Goal: Task Accomplishment & Management: Use online tool/utility

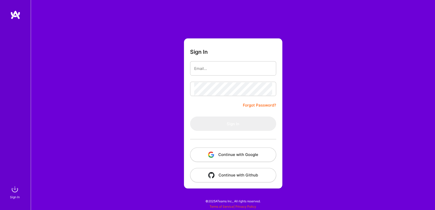
click at [117, 46] on div "Sign In Forgot Password? Sign In Continue with Google Continue with Github" at bounding box center [233, 105] width 404 height 210
click at [229, 155] on button "Continue with Google" at bounding box center [233, 154] width 86 height 14
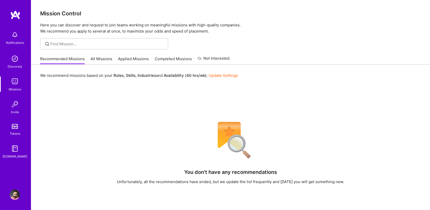
click at [296, 100] on div "We recommend missions based on your Roles , Skills , Industries and Availabilit…" at bounding box center [230, 179] width 399 height 228
click at [92, 61] on link "All Missions" at bounding box center [102, 60] width 22 height 8
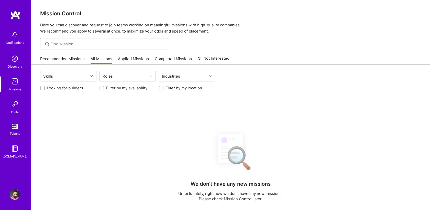
click at [71, 59] on link "Recommended Missions" at bounding box center [62, 60] width 45 height 8
